Goal: Task Accomplishment & Management: Manage account settings

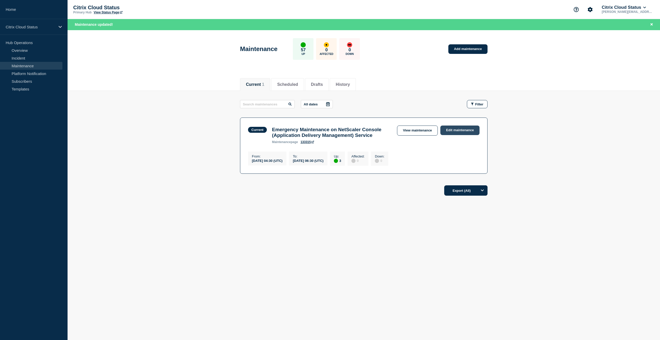
click at [472, 132] on link "Edit maintenance" at bounding box center [459, 130] width 39 height 10
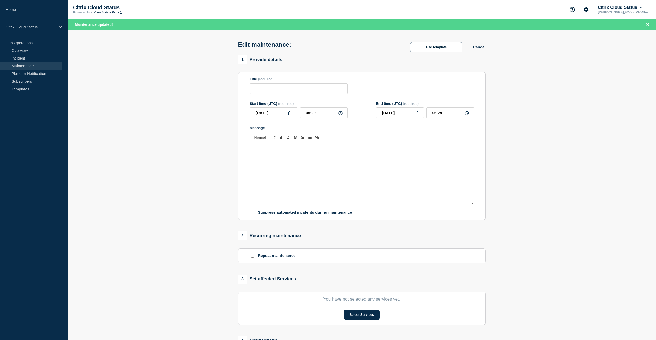
type input "Emergency Maintenance on NetScaler Console (Application Delivery Management) Se…"
type input "04:30"
type input "06:30"
checkbox input "false"
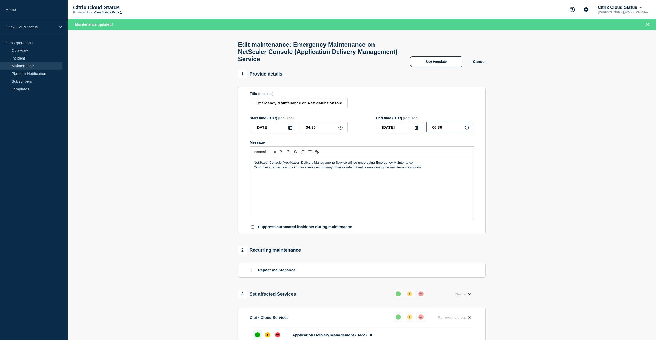
click at [435, 130] on input "06:30" at bounding box center [450, 127] width 48 height 11
click at [436, 131] on input "06:30" at bounding box center [450, 127] width 48 height 11
type input "05:30"
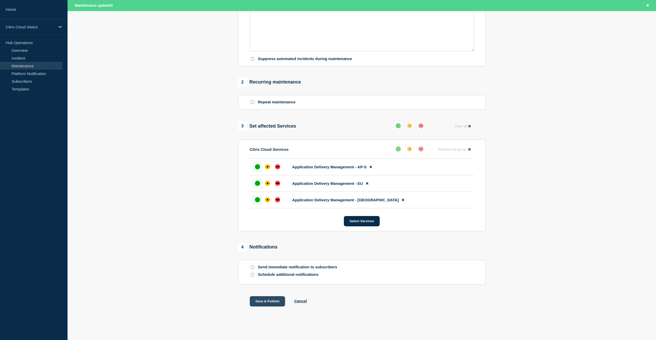
click at [269, 300] on button "Save & Publish" at bounding box center [268, 301] width 36 height 10
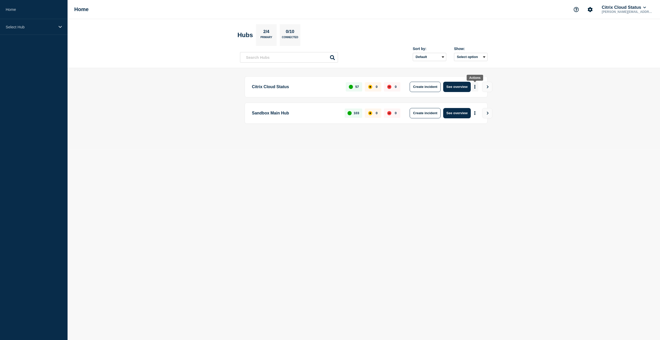
click at [476, 88] on button "More actions" at bounding box center [474, 87] width 7 height 10
click at [475, 102] on button "Create maintenance" at bounding box center [472, 102] width 35 height 4
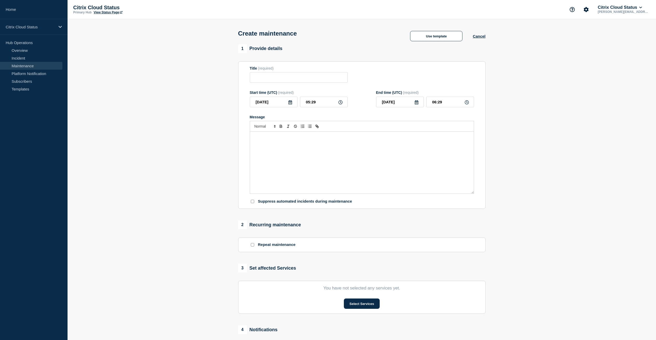
click at [38, 64] on link "Maintenance" at bounding box center [31, 66] width 62 height 8
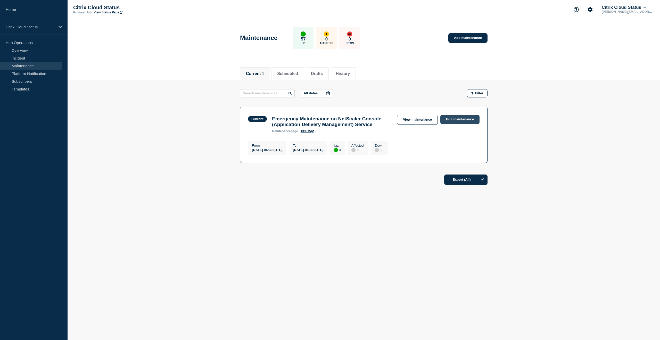
click at [461, 115] on link "Edit maintenance" at bounding box center [459, 120] width 39 height 10
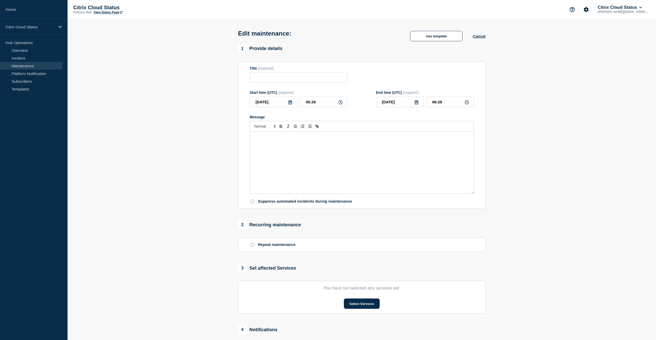
type input "Emergency Maintenance on NetScaler Console (Application Delivery Management) Se…"
type input "04:30"
type input "06:30"
checkbox input "false"
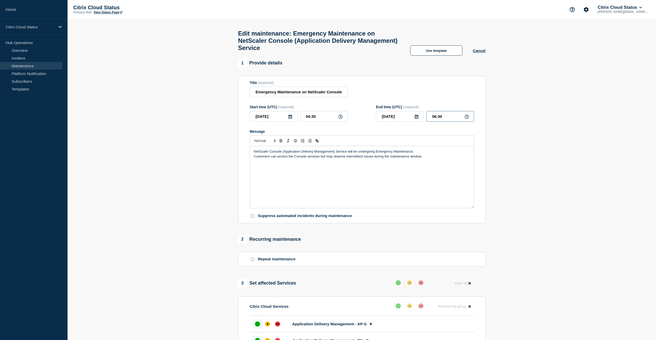
click at [435, 121] on input "06:30" at bounding box center [450, 116] width 48 height 11
click at [435, 120] on input "06:30" at bounding box center [450, 116] width 48 height 11
type input "05:30"
click at [489, 133] on section "1 Provide details Title (required) Emergency Maintenance on NetScaler Console (…" at bounding box center [362, 268] width 588 height 418
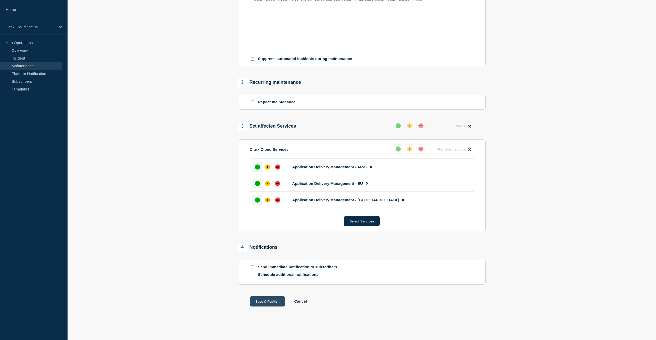
click at [267, 304] on button "Save & Publish" at bounding box center [268, 301] width 36 height 10
